Goal: Information Seeking & Learning: Learn about a topic

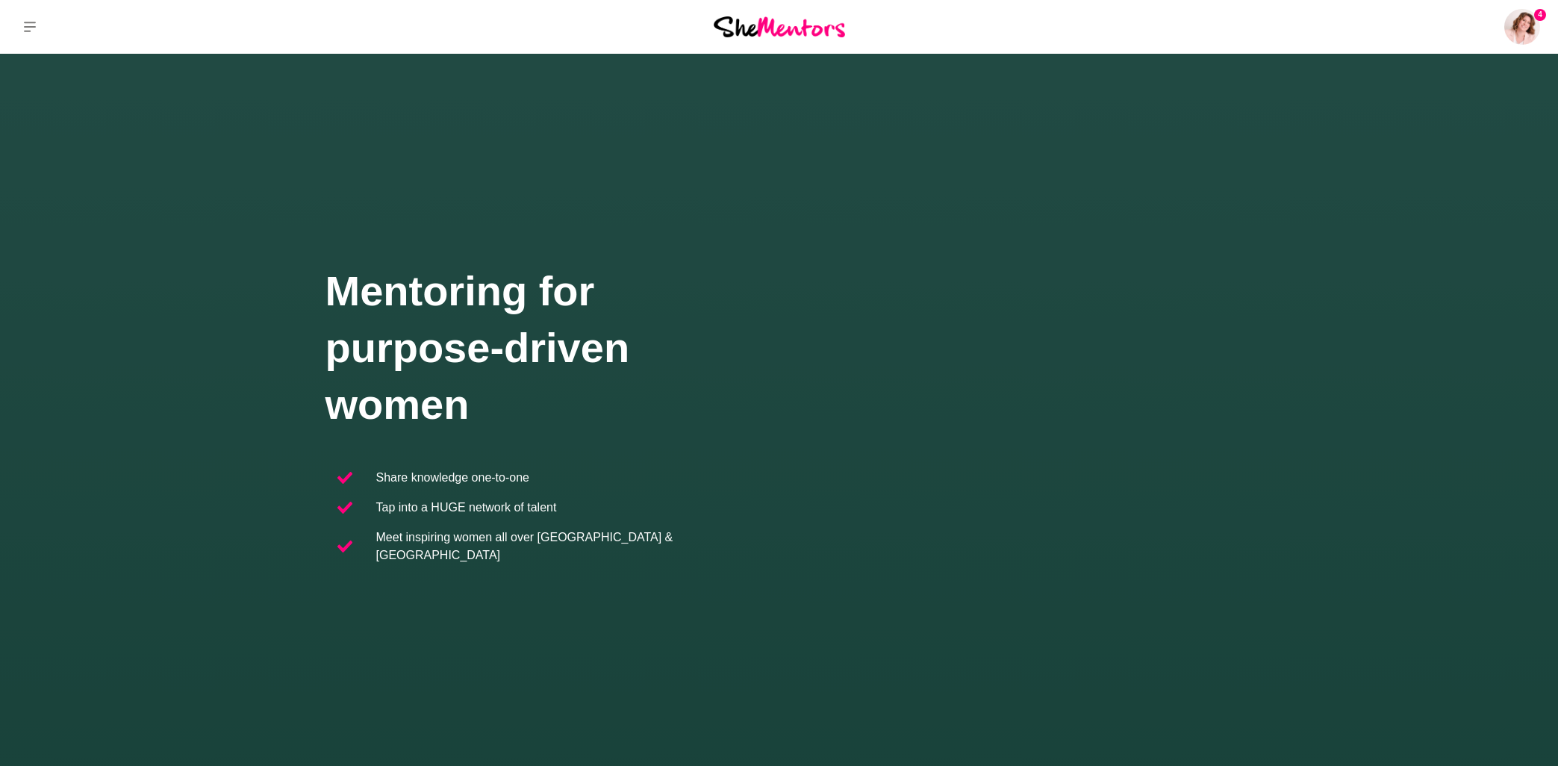
click at [30, 23] on icon at bounding box center [30, 27] width 12 height 12
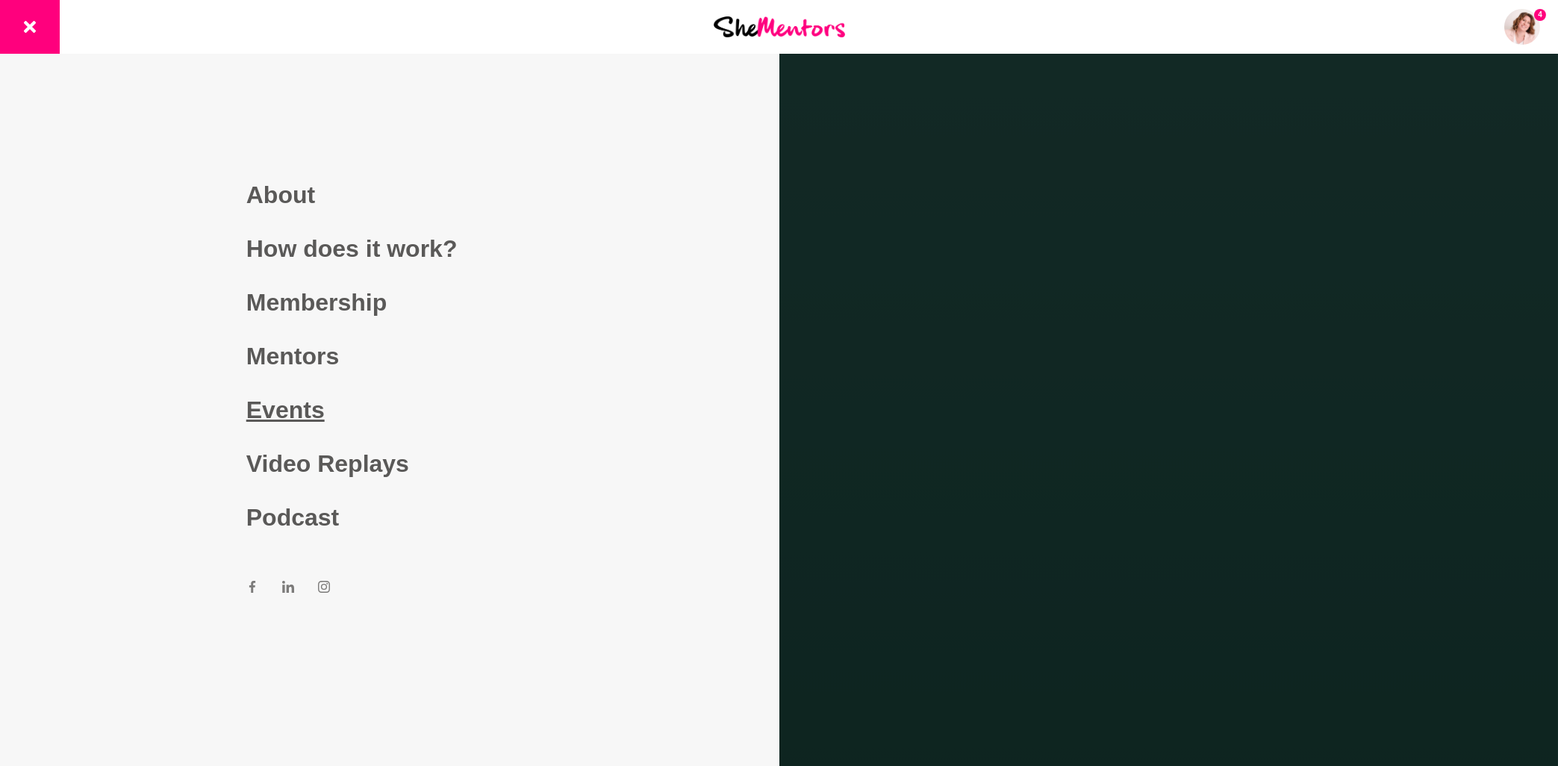
click at [278, 408] on link "Events" at bounding box center [389, 410] width 287 height 54
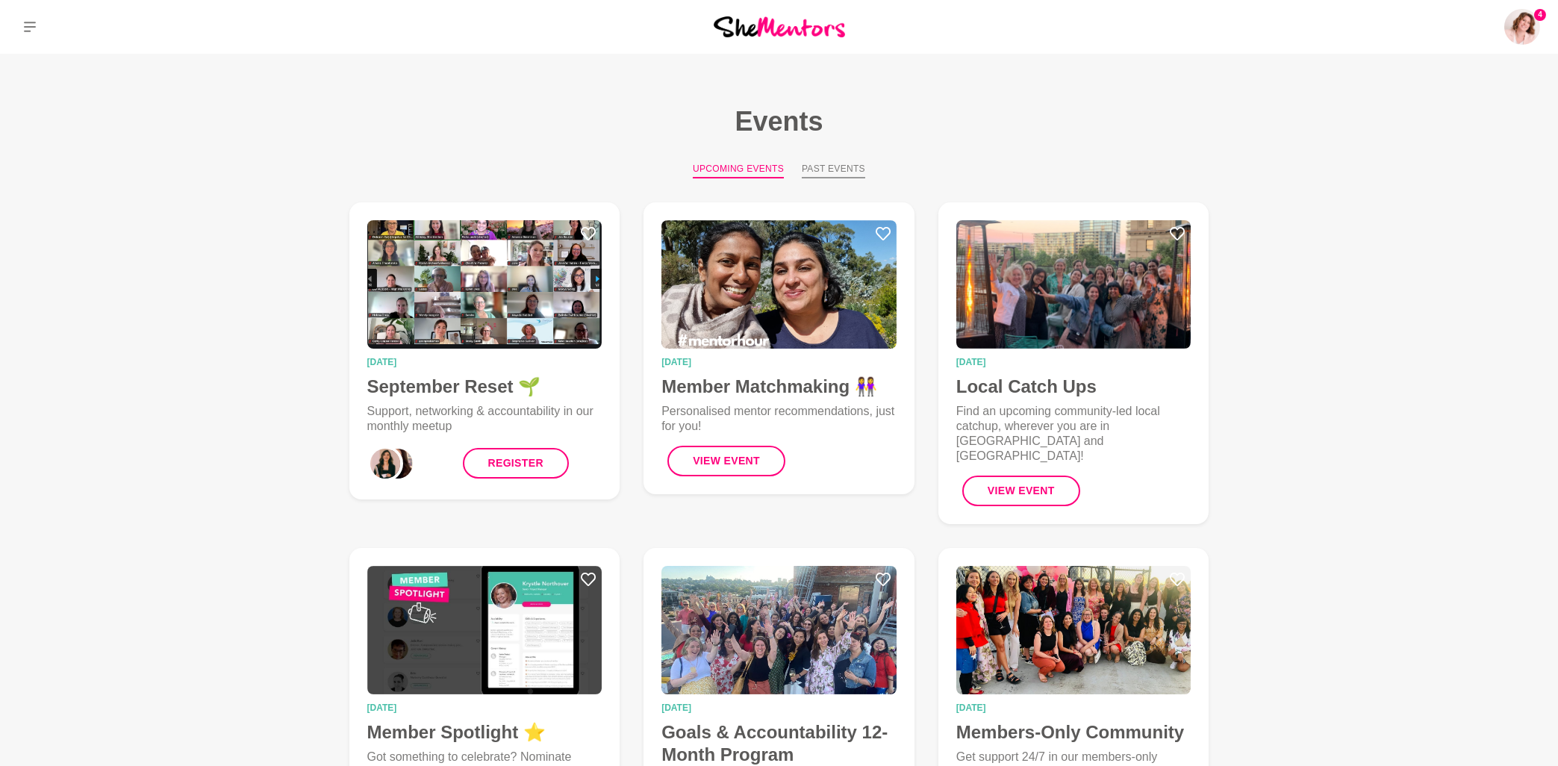
click at [846, 167] on button "Past Events" at bounding box center [833, 170] width 63 height 16
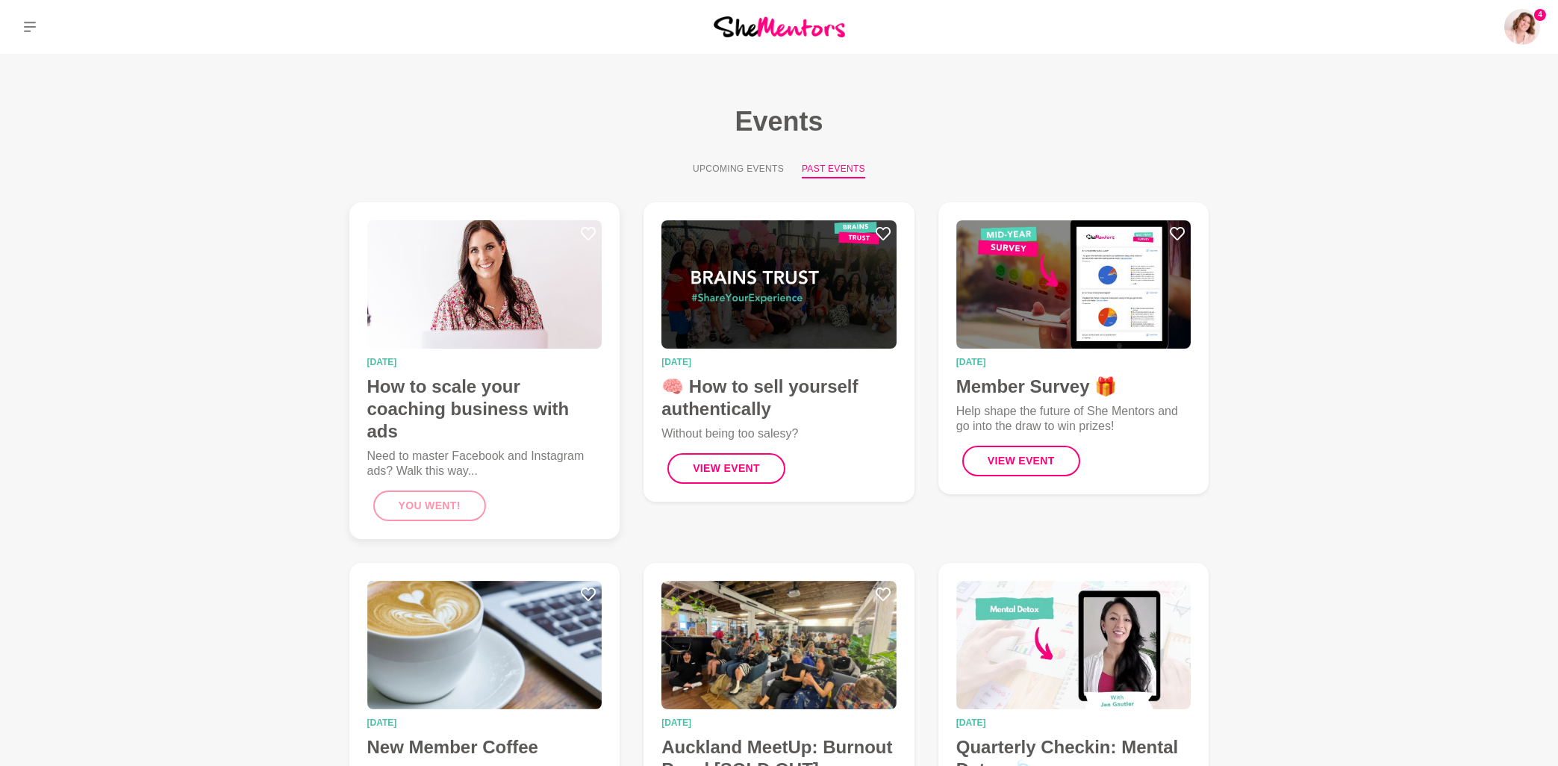
click at [496, 272] on img at bounding box center [484, 284] width 235 height 128
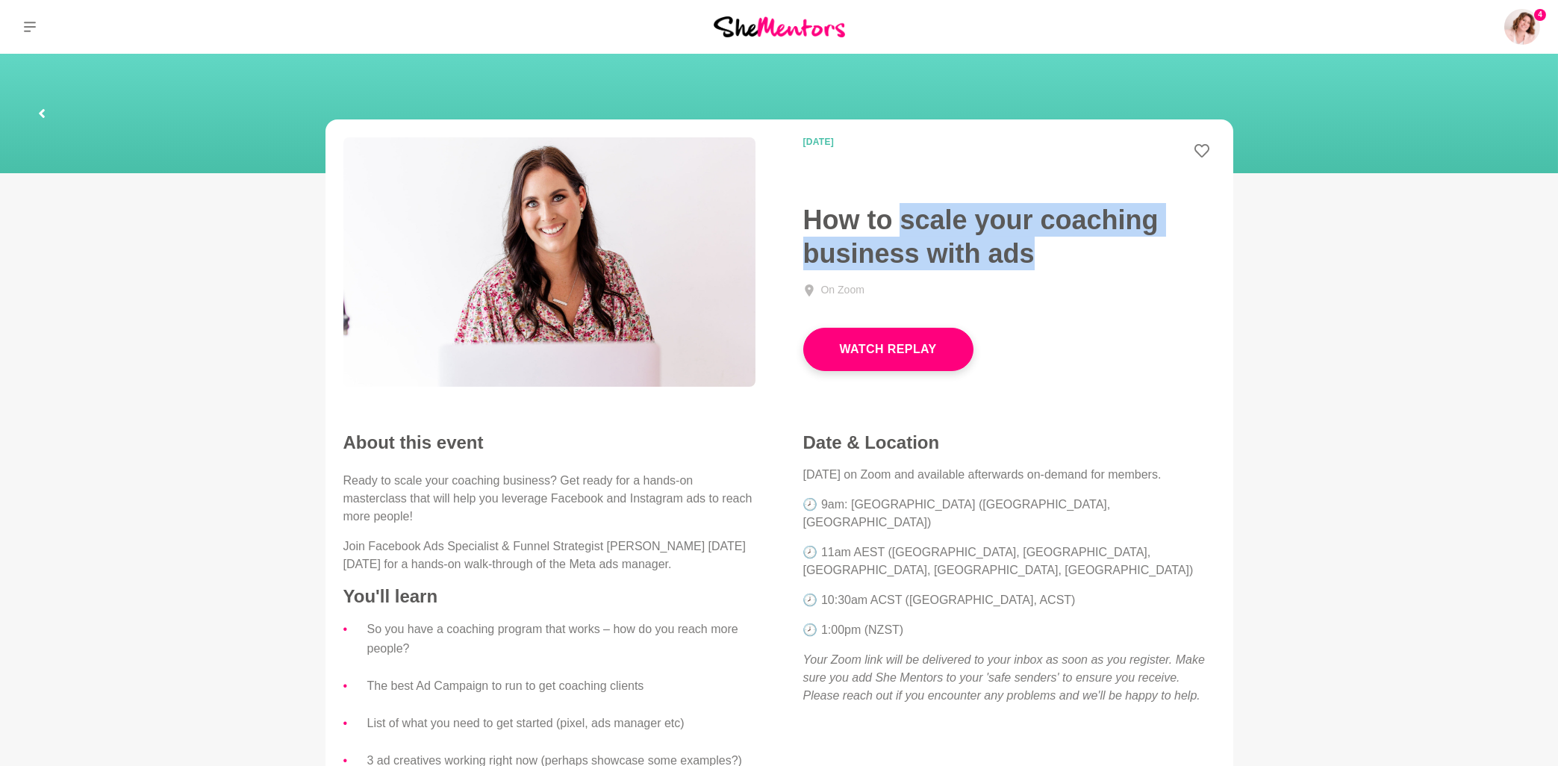
drag, startPoint x: 903, startPoint y: 220, endPoint x: 1058, endPoint y: 256, distance: 158.6
click at [1058, 256] on h1 "How to scale your coaching business with ads" at bounding box center [1009, 236] width 412 height 67
copy h1 "scale your coaching business with ads"
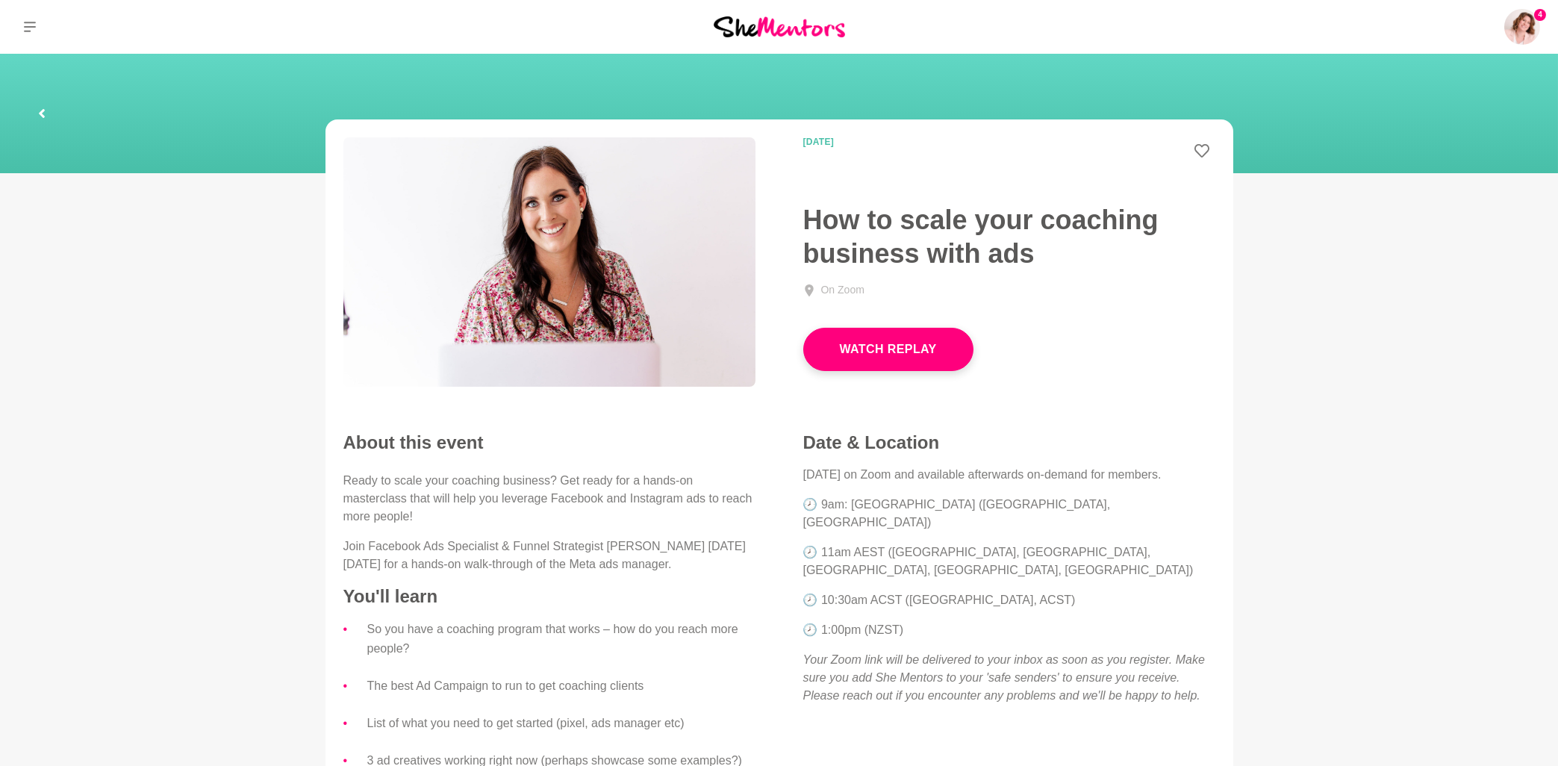
click at [880, 228] on h1 "How to scale your coaching business with ads" at bounding box center [1009, 236] width 412 height 67
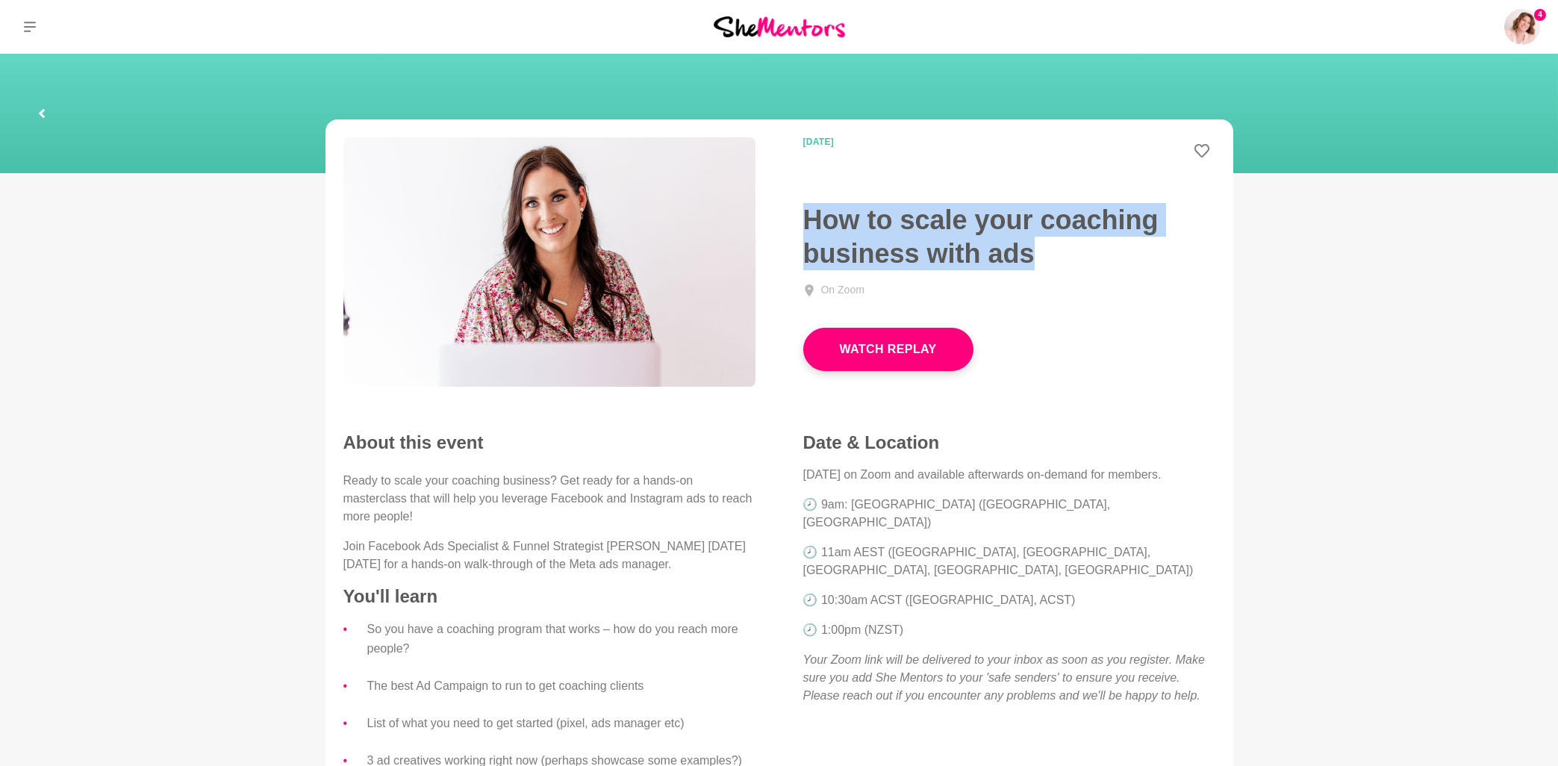
drag, startPoint x: 799, startPoint y: 213, endPoint x: 1042, endPoint y: 252, distance: 246.5
click at [1042, 252] on div "18 September 2025 How to scale your coaching business with ads On Zoom Watch Re…" at bounding box center [1009, 254] width 460 height 234
copy h1 "How to scale your coaching business with ads"
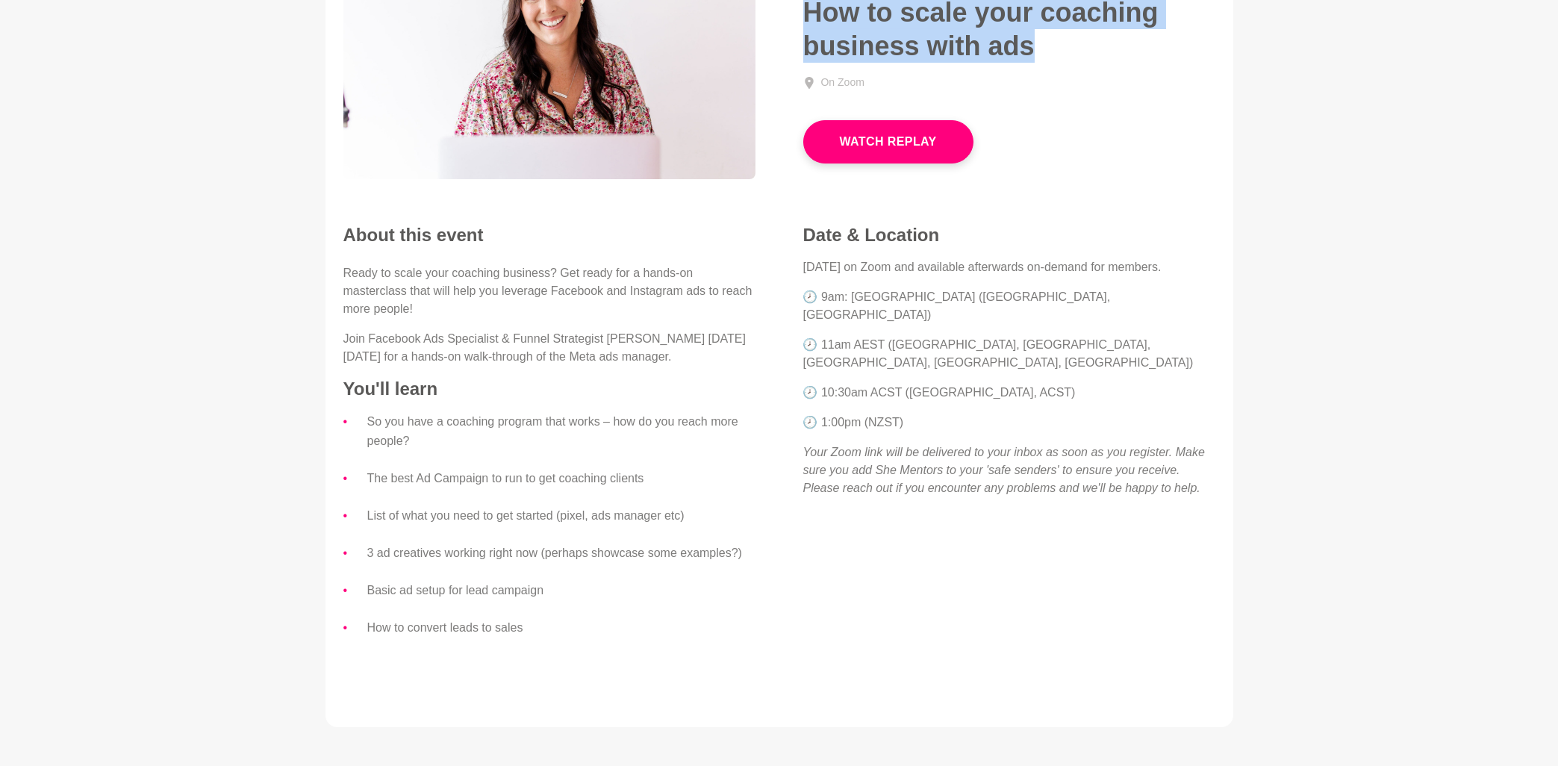
scroll to position [240, 0]
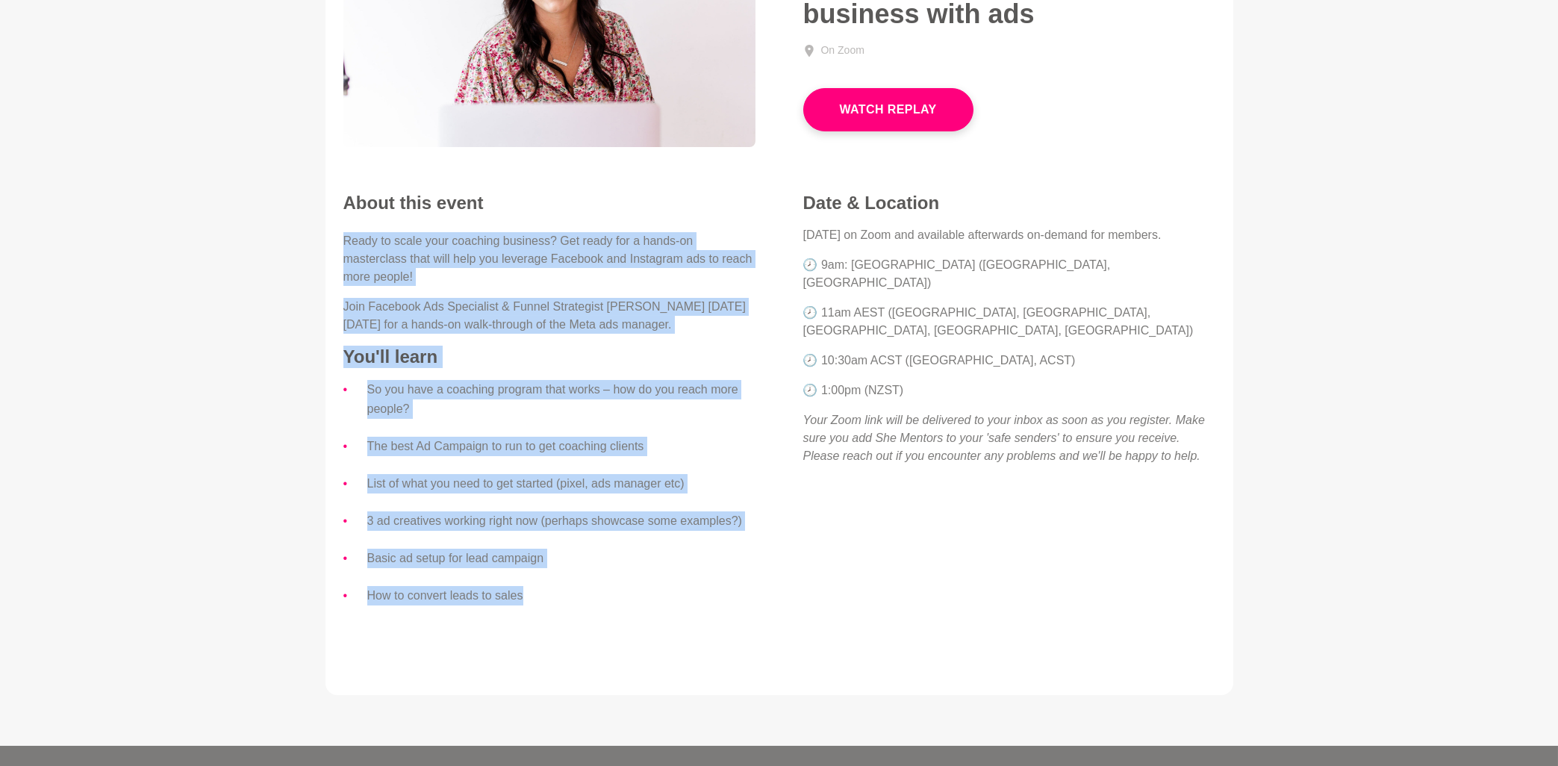
drag, startPoint x: 343, startPoint y: 237, endPoint x: 565, endPoint y: 606, distance: 430.6
click at [565, 606] on div "About this event Ready to scale your coaching business? Get ready for a hands-o…" at bounding box center [549, 416] width 460 height 449
copy div "Ready to scale your coaching business? Get ready for a hands-on masterclass tha…"
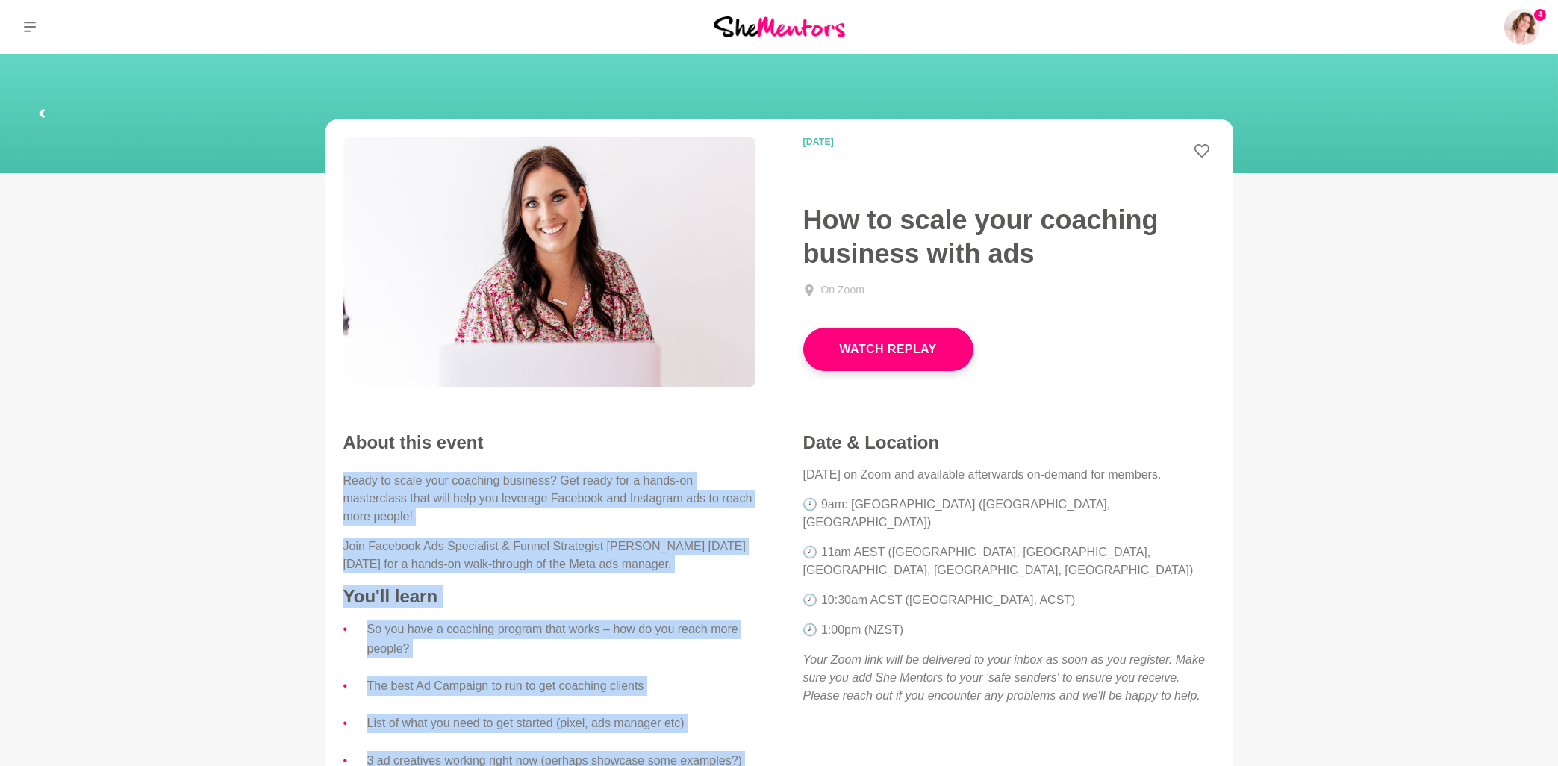
click at [40, 115] on icon at bounding box center [41, 114] width 9 height 48
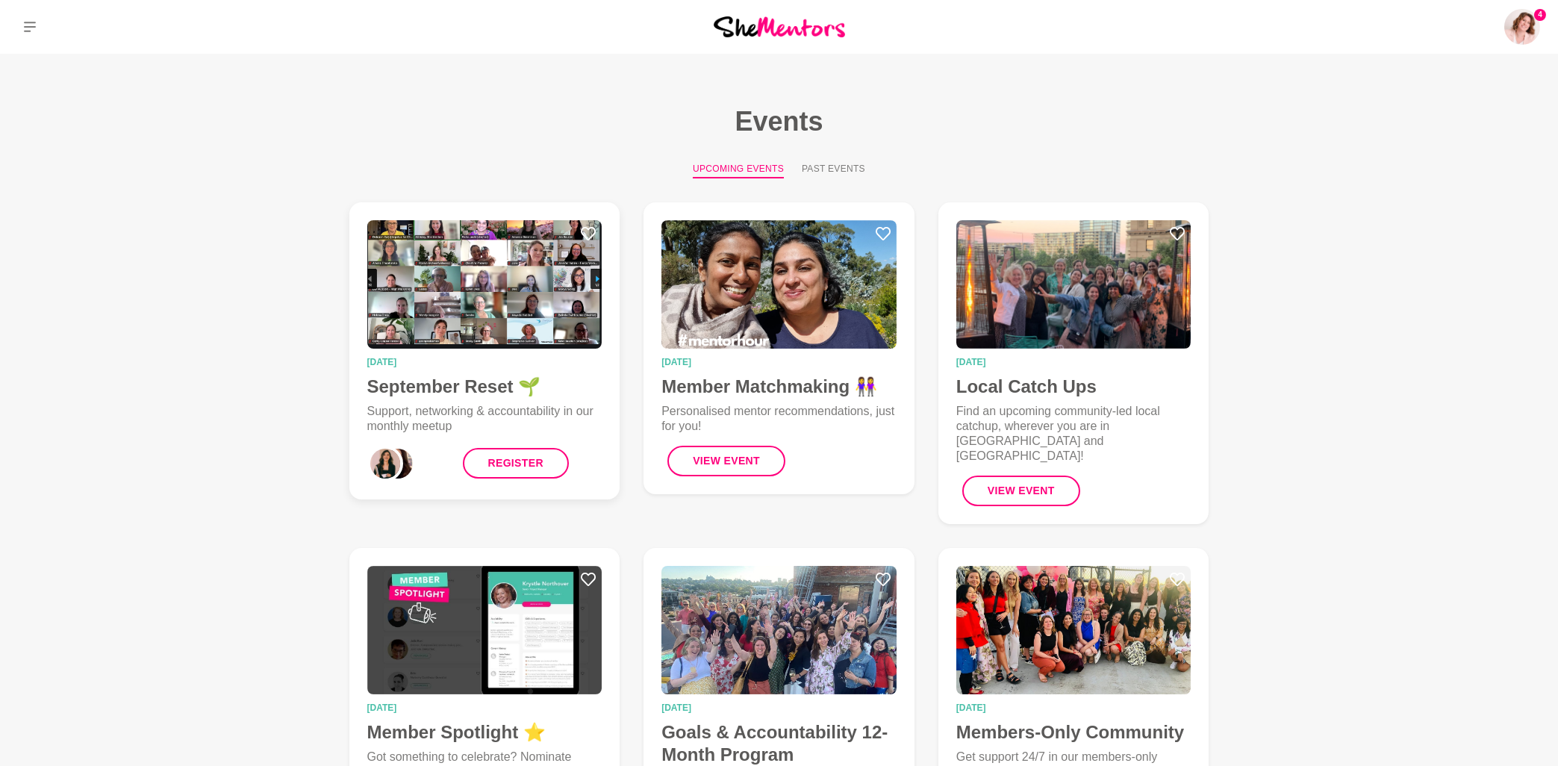
click at [447, 270] on img at bounding box center [484, 284] width 235 height 128
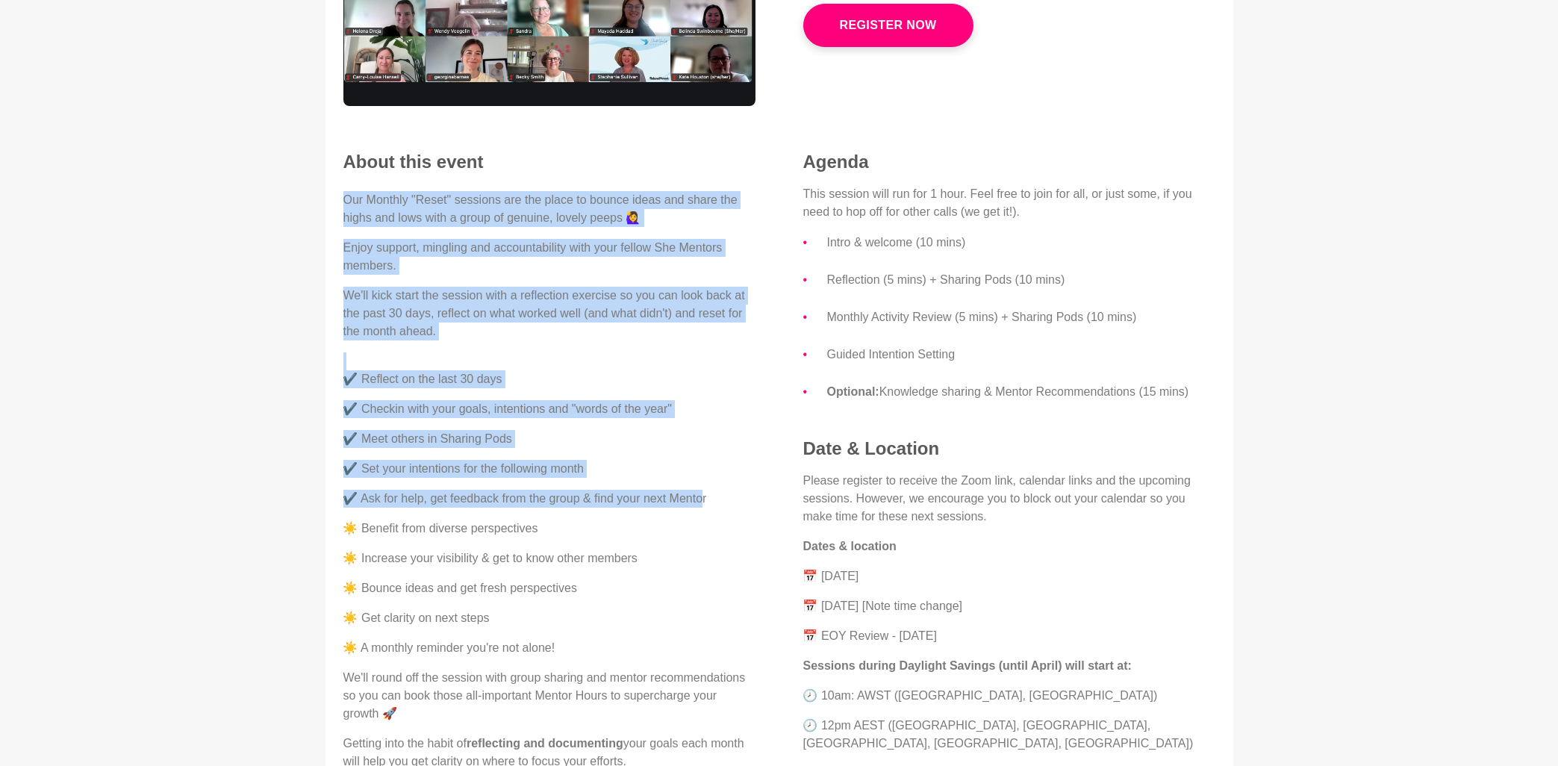
scroll to position [319, 0]
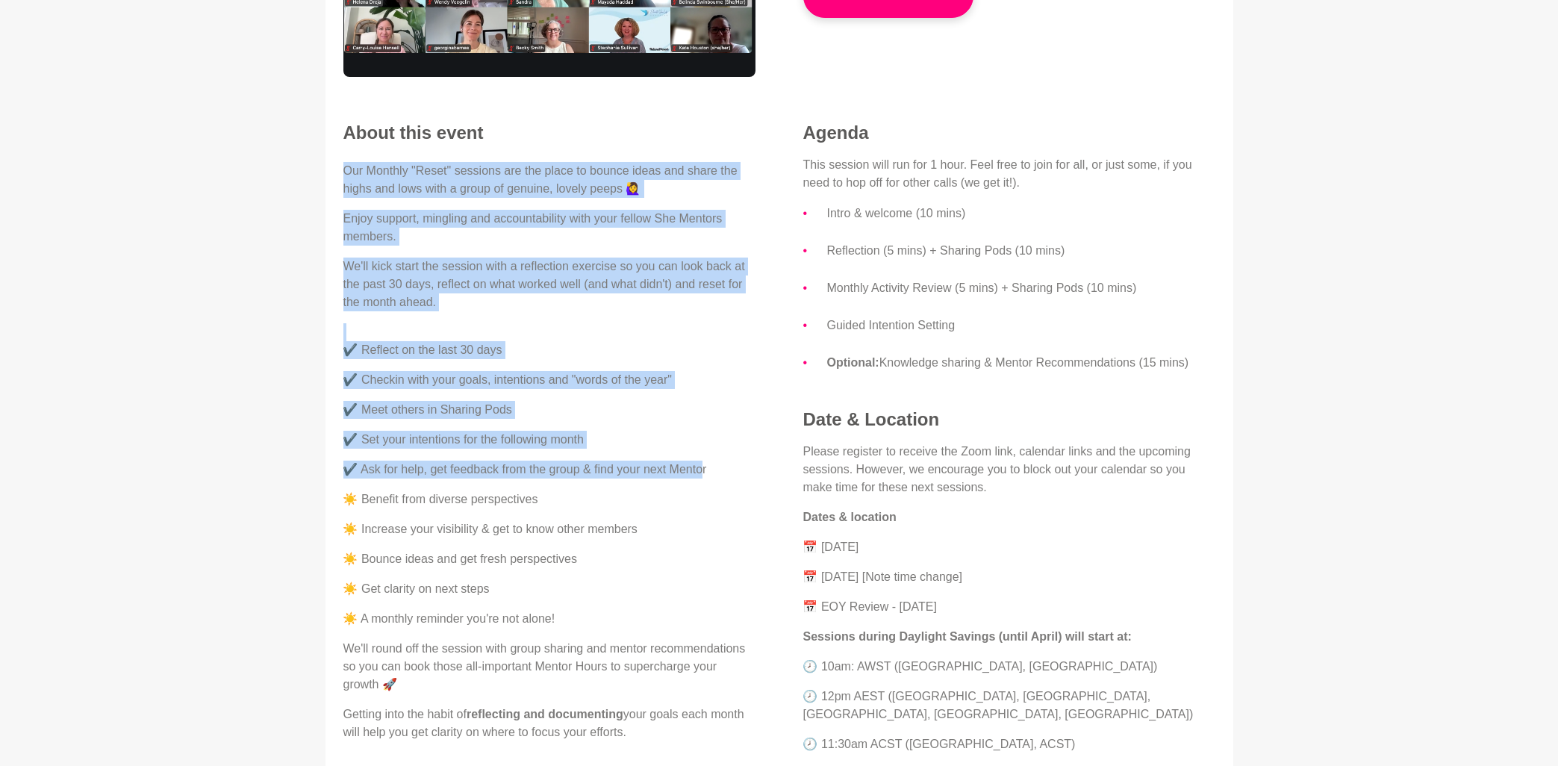
drag, startPoint x: 345, startPoint y: 330, endPoint x: 681, endPoint y: 740, distance: 530.8
click at [681, 740] on div "Our Monthly "Reset" sessions are the place to bounce ideas and share the highs …" at bounding box center [549, 451] width 412 height 579
copy div "Our Monthly "Reset" sessions are the place to bounce ideas and share the highs …"
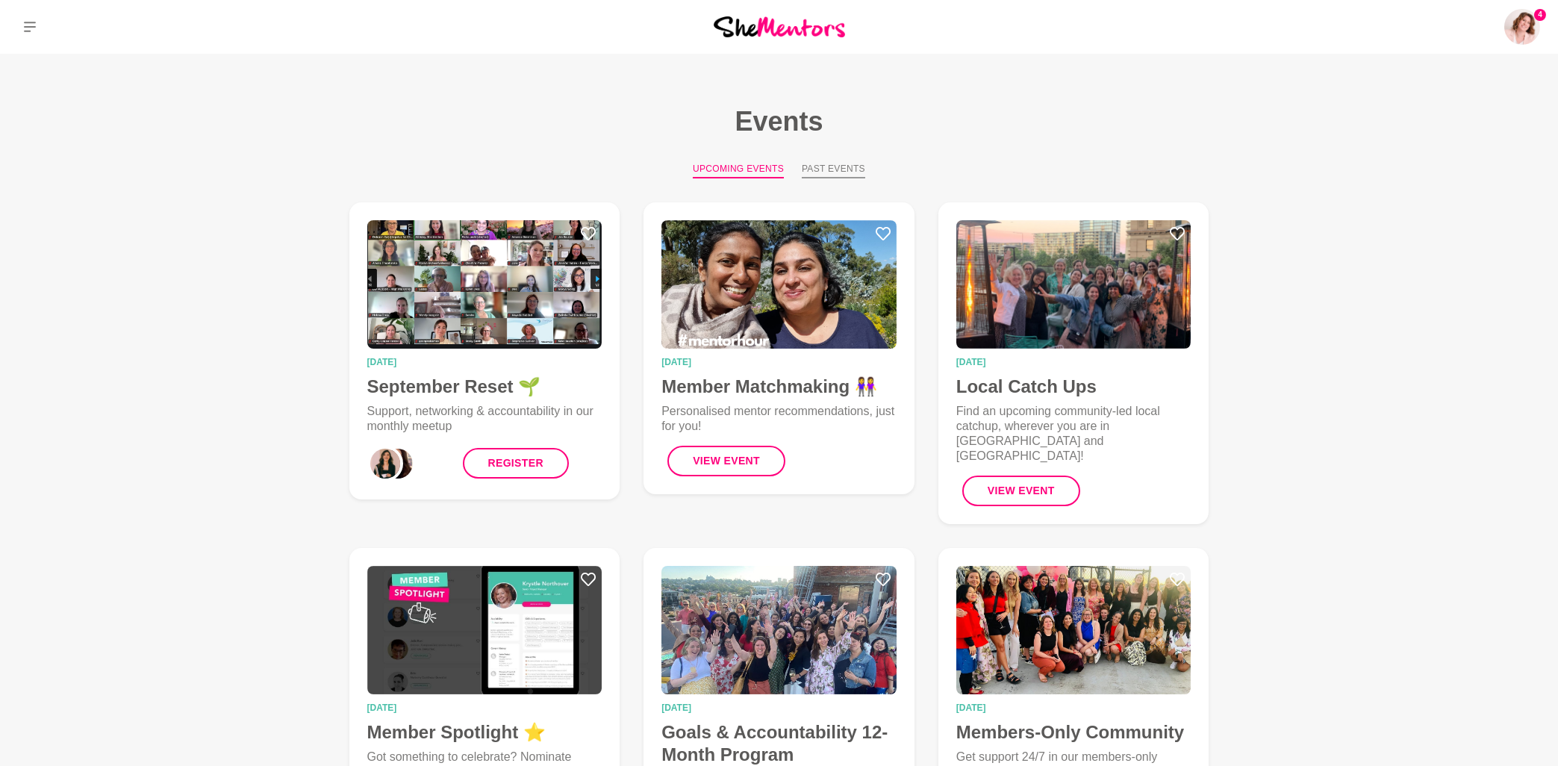
click at [828, 172] on button "Past Events" at bounding box center [833, 170] width 63 height 16
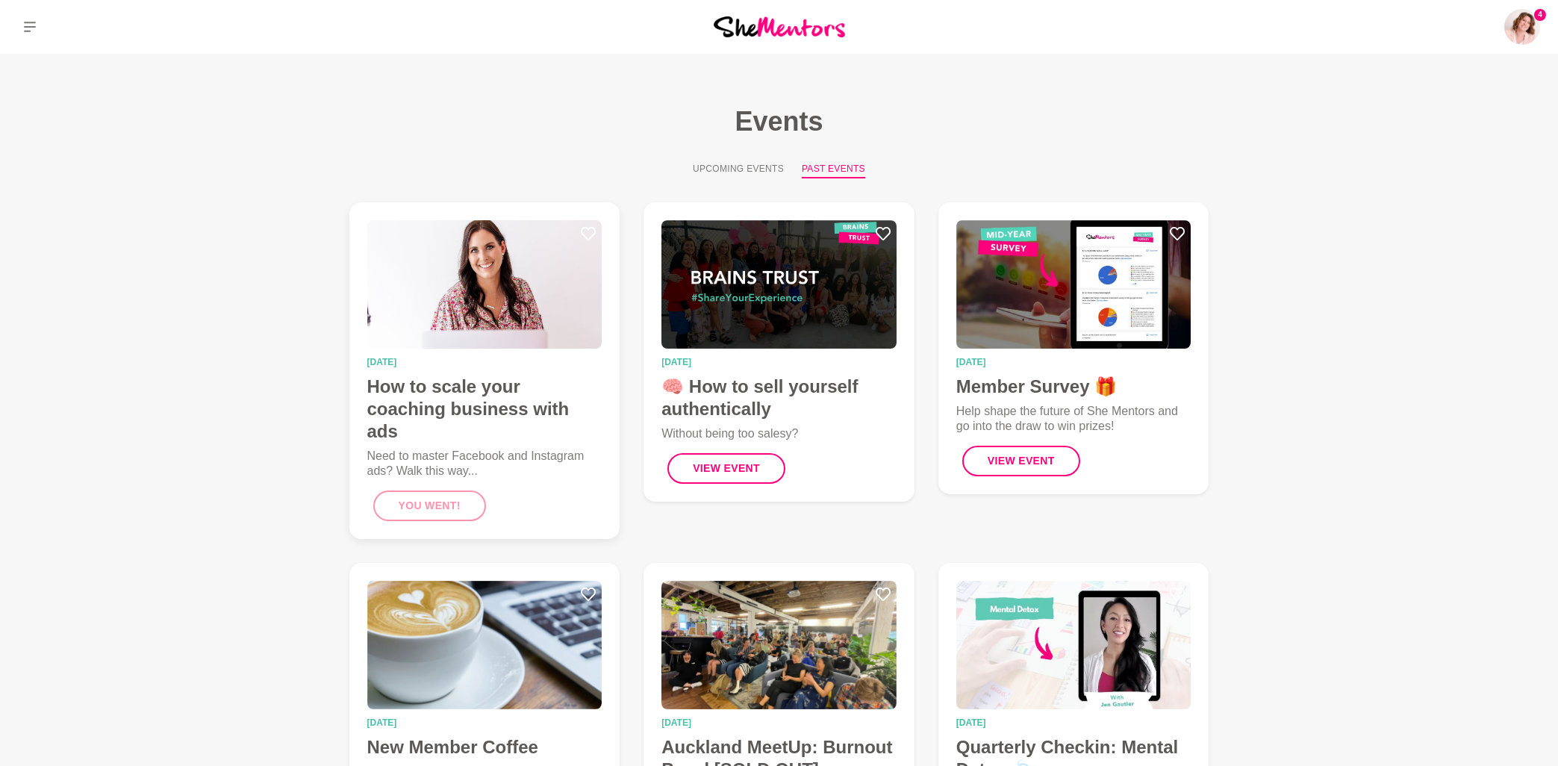
click at [508, 269] on img at bounding box center [484, 284] width 235 height 128
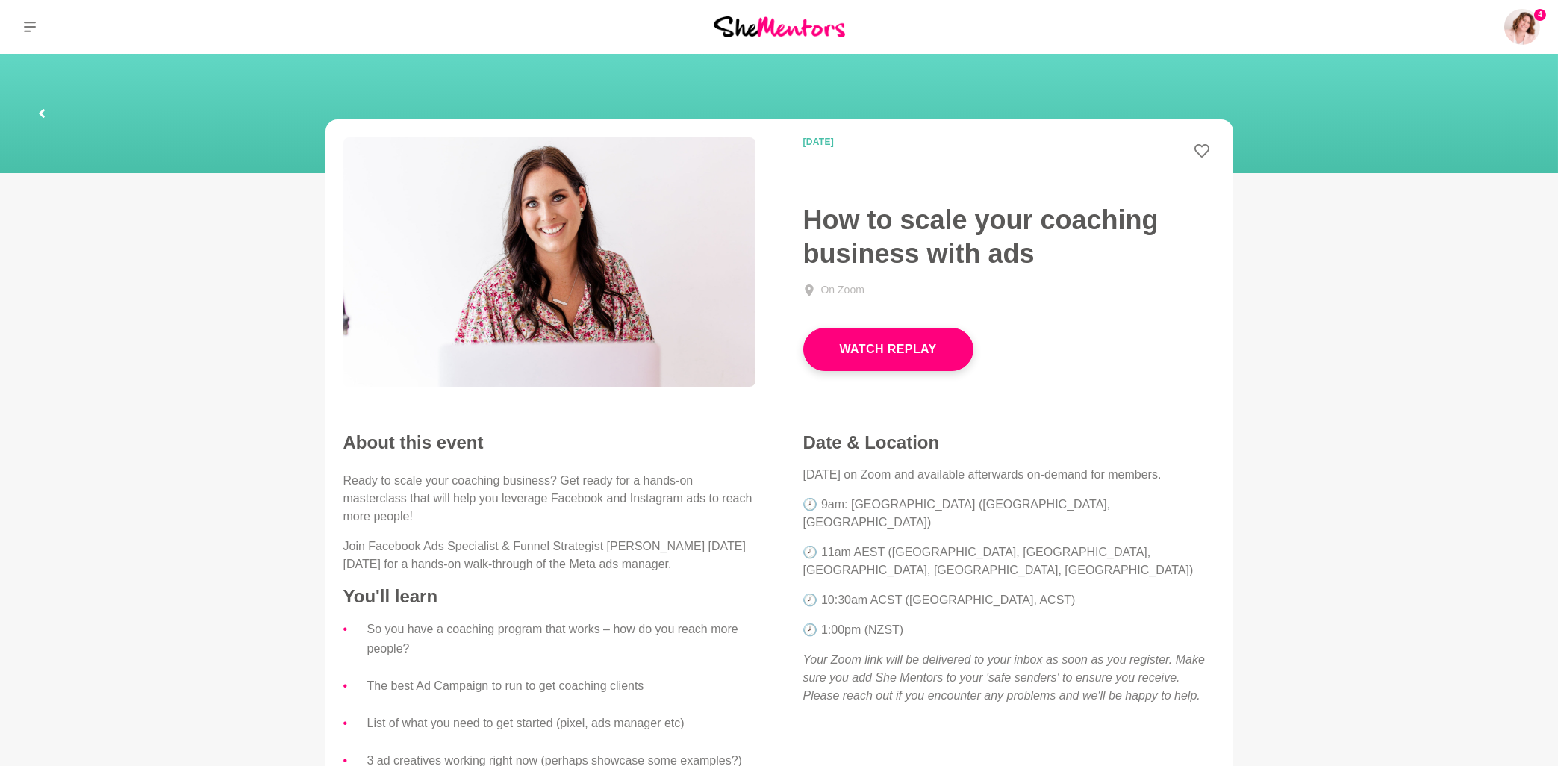
click at [43, 112] on icon at bounding box center [41, 114] width 9 height 48
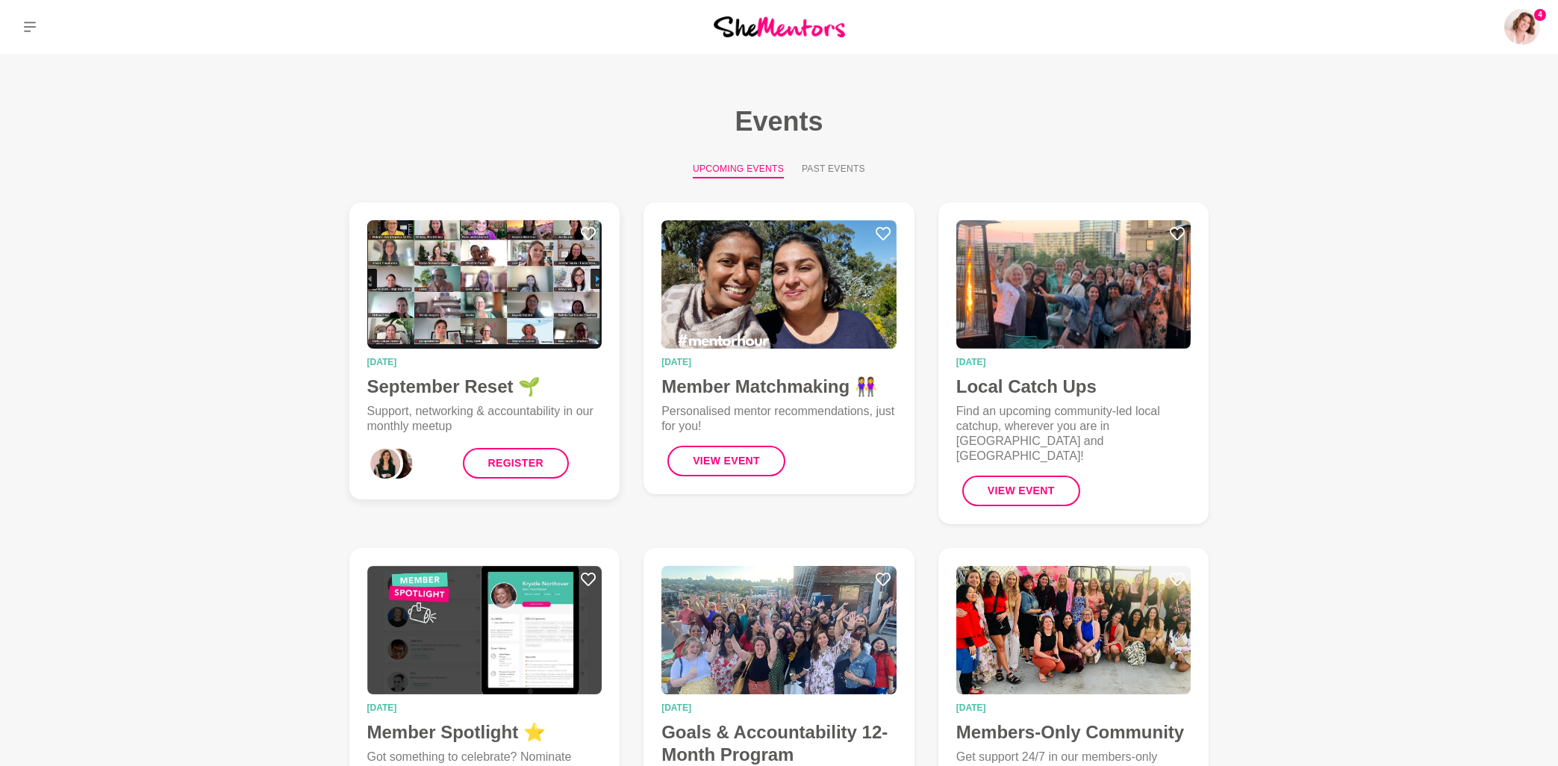
click at [476, 321] on img at bounding box center [484, 284] width 235 height 128
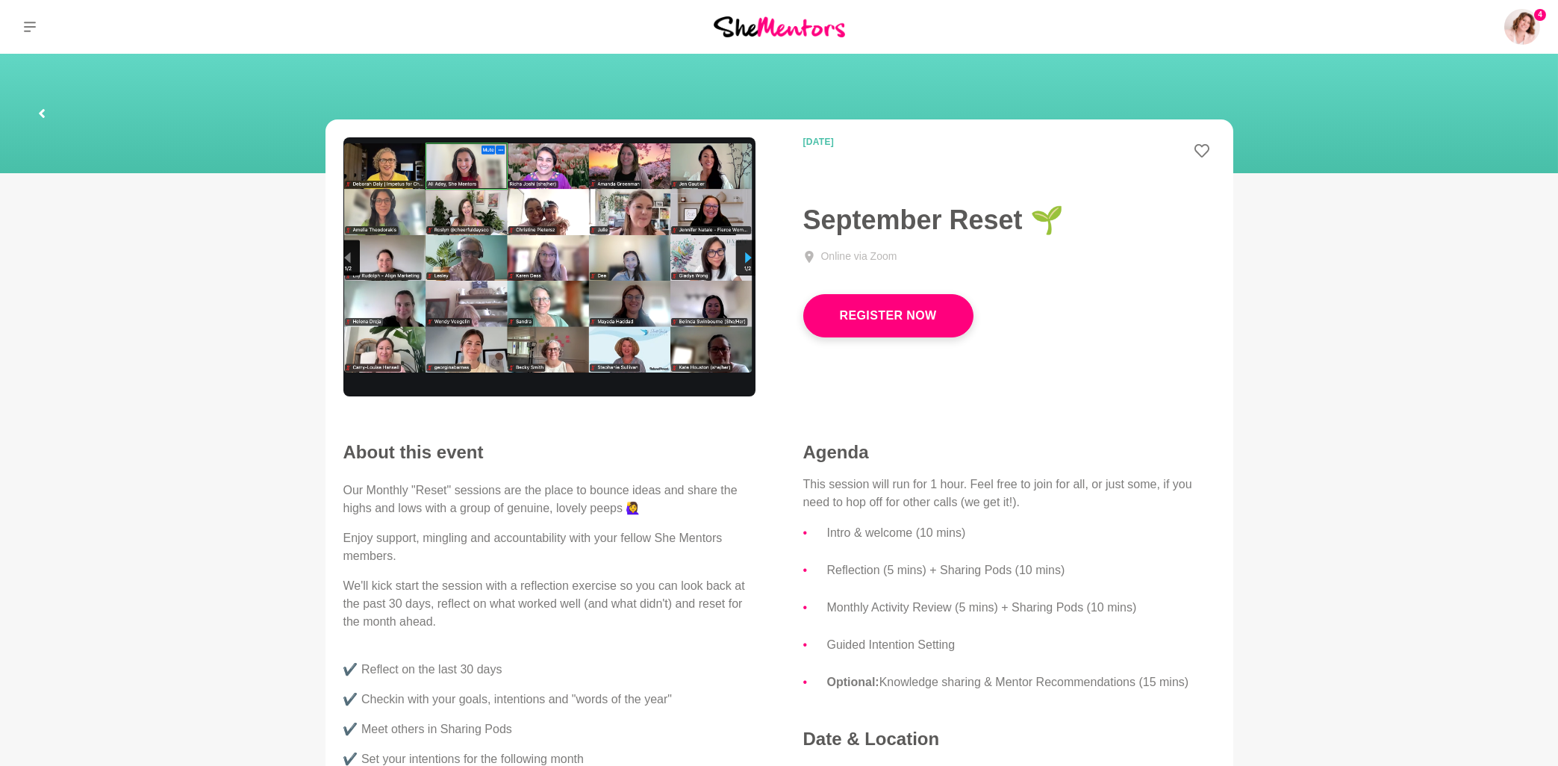
click at [46, 112] on icon at bounding box center [41, 114] width 9 height 48
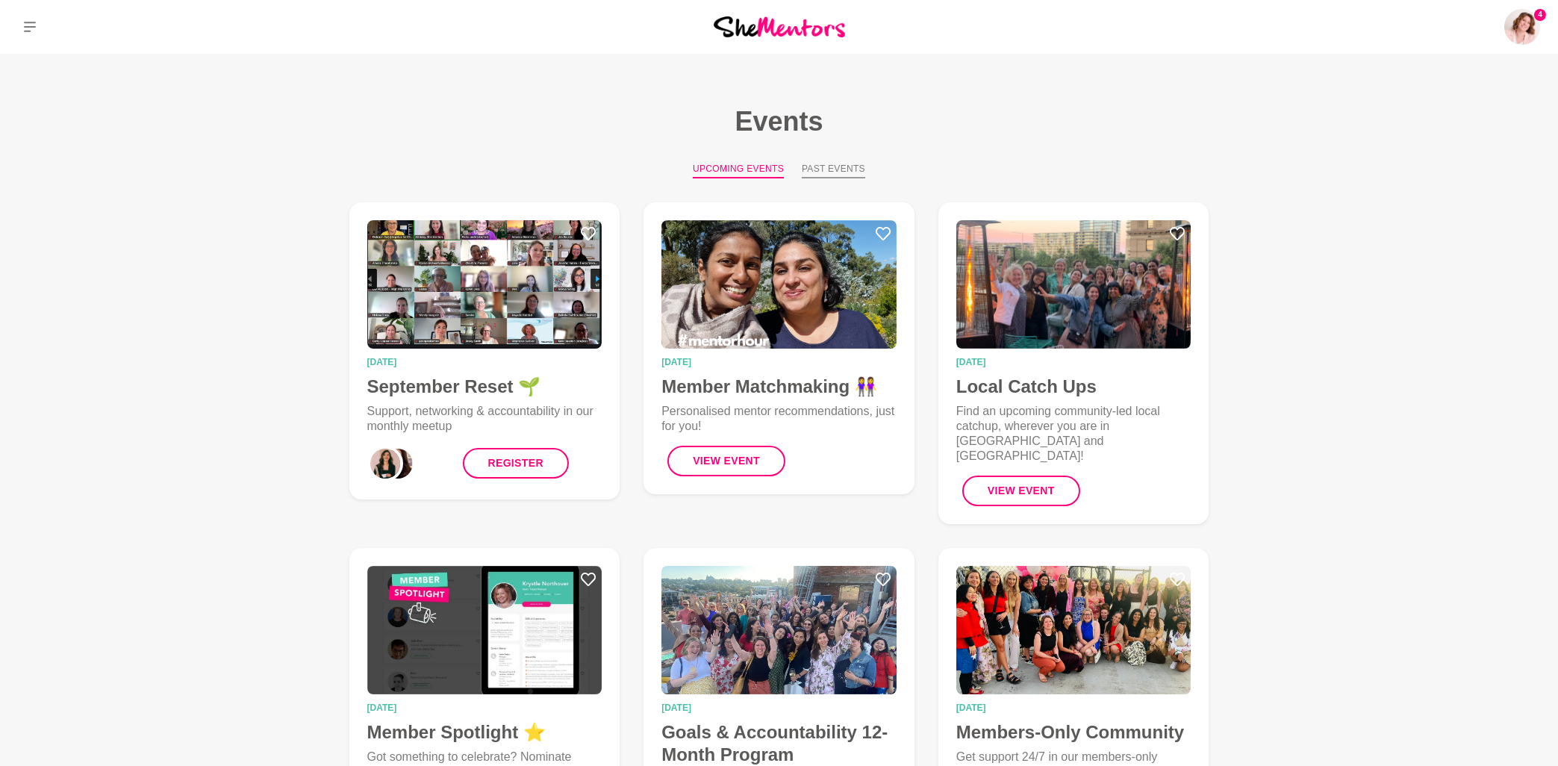
click at [851, 170] on button "Past Events" at bounding box center [833, 170] width 63 height 16
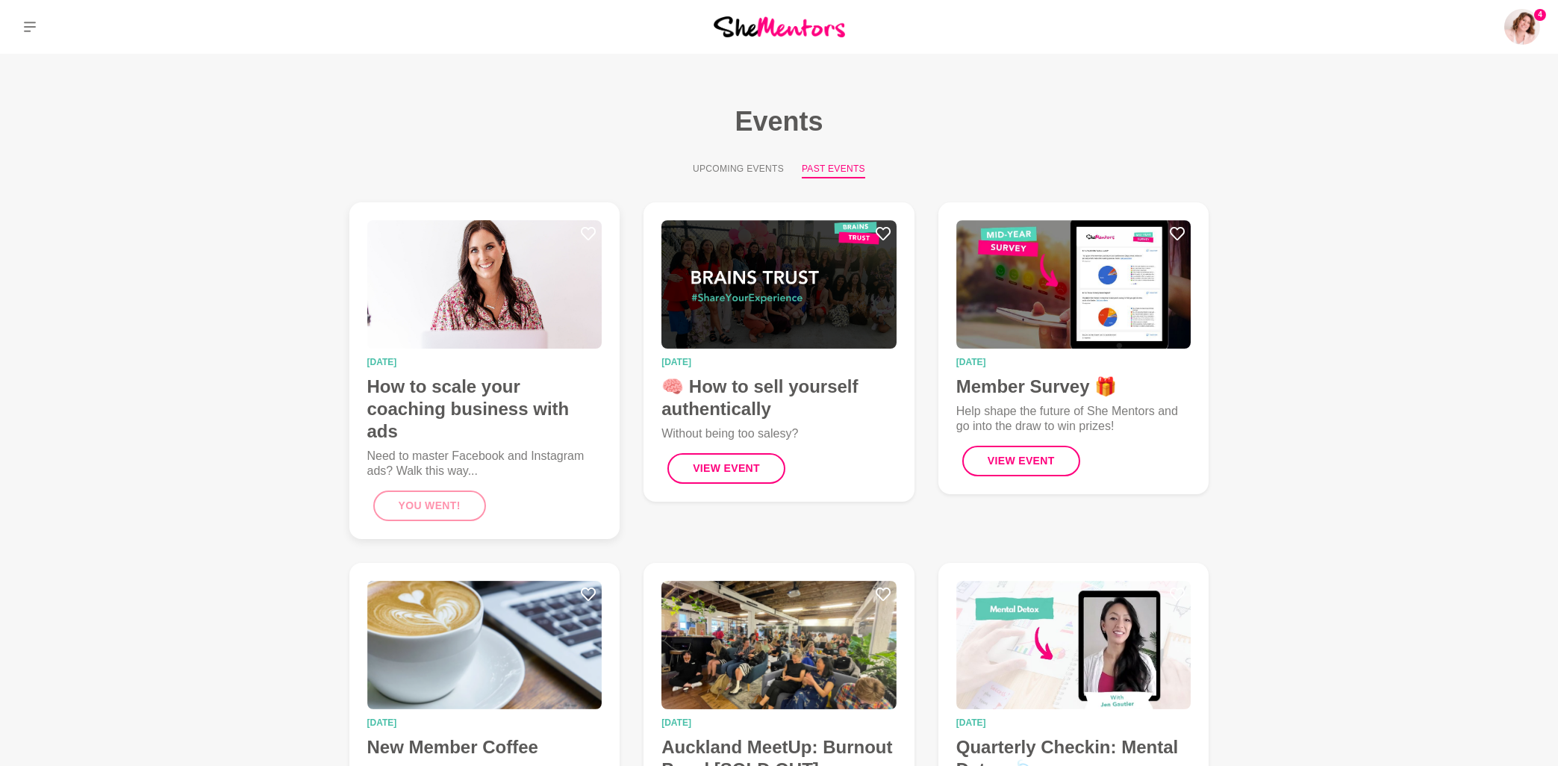
click at [542, 252] on img at bounding box center [484, 284] width 235 height 128
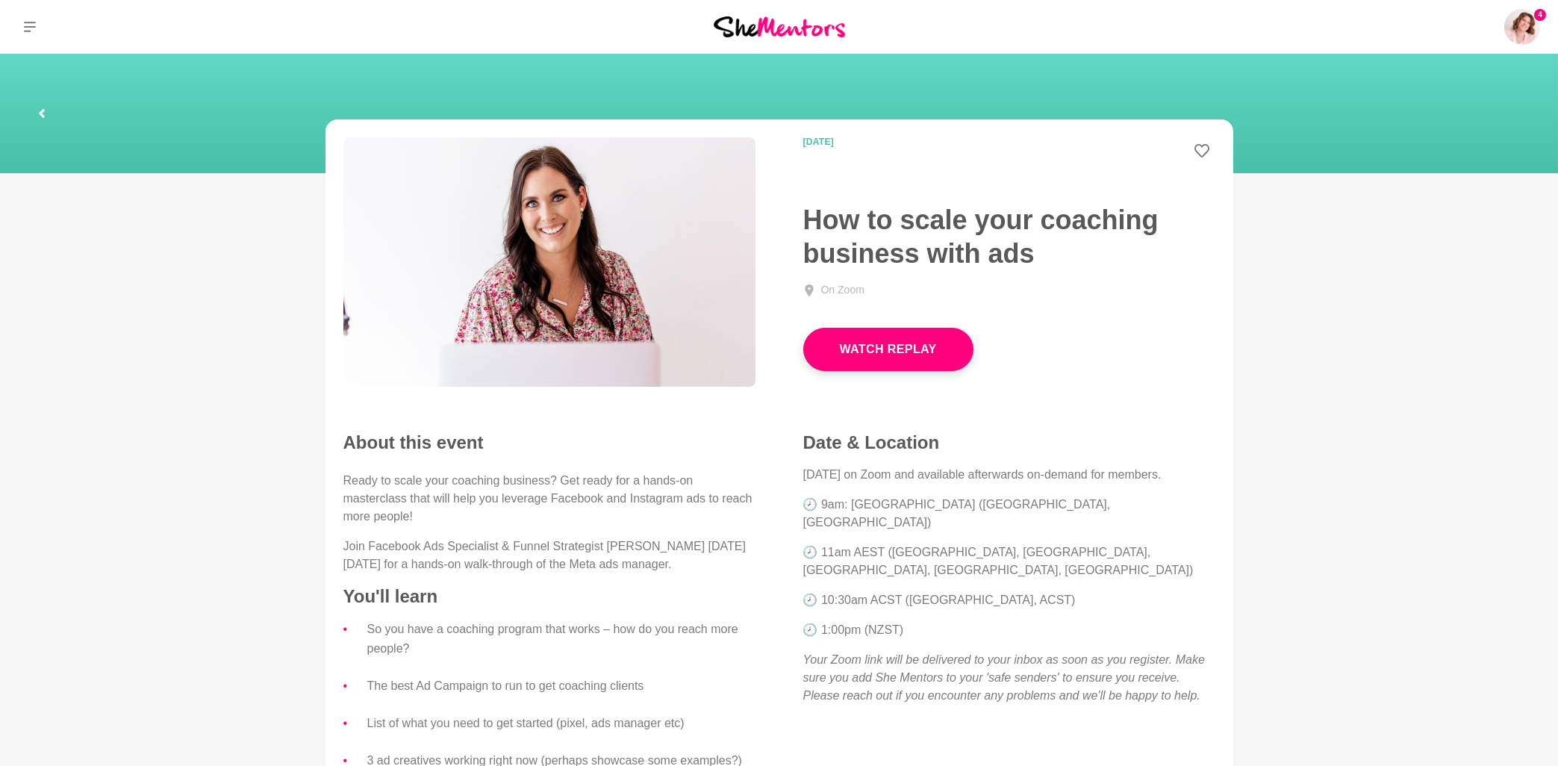
click at [37, 110] on link at bounding box center [42, 114] width 48 height 48
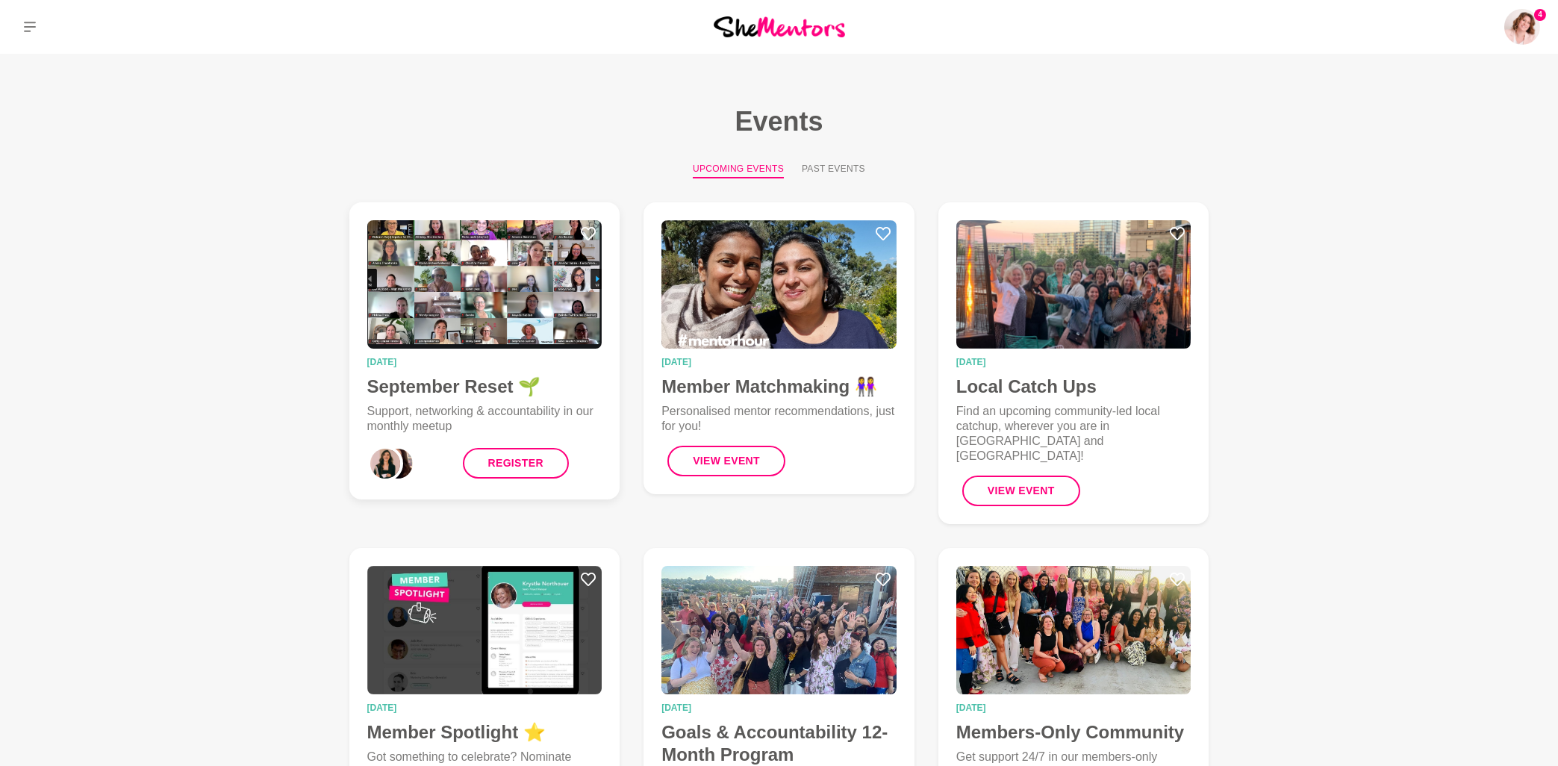
click at [490, 286] on img at bounding box center [484, 284] width 235 height 128
